Goal: Navigation & Orientation: Understand site structure

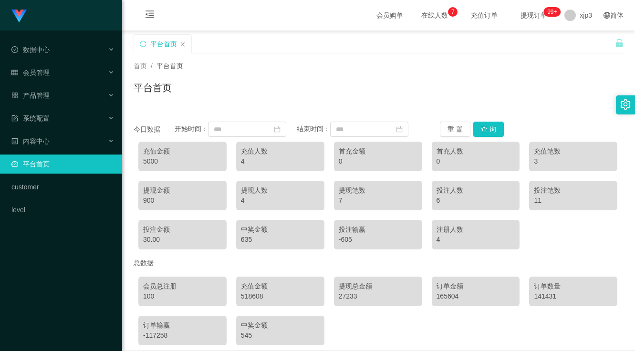
scroll to position [43, 0]
